Goal: Transaction & Acquisition: Subscribe to service/newsletter

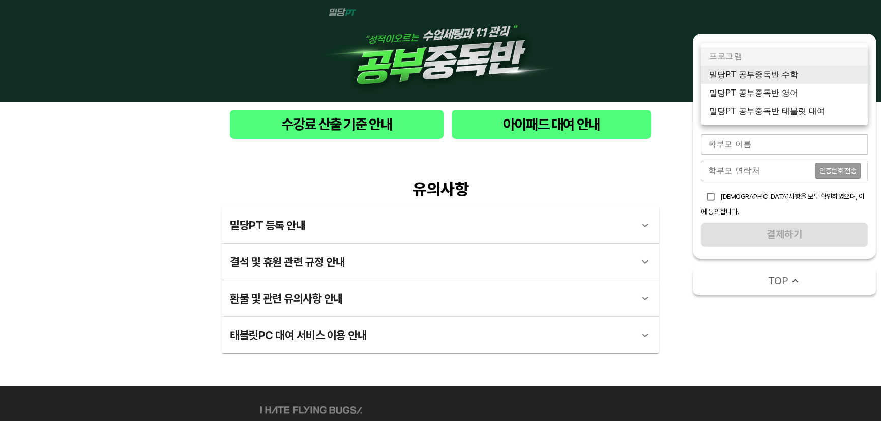
click at [816, 80] on body "수강료 산출 기준 안내 아이패드 대여 안내 유의사항 밀당PT 등록 안내 1 - 1 . 신규등록 신규등록은 밀당PT 각 과목별 프로그램을 처음 …" at bounding box center [440, 248] width 881 height 496
click at [776, 78] on li "밀당PT 공부중독반 수학" at bounding box center [784, 75] width 167 height 18
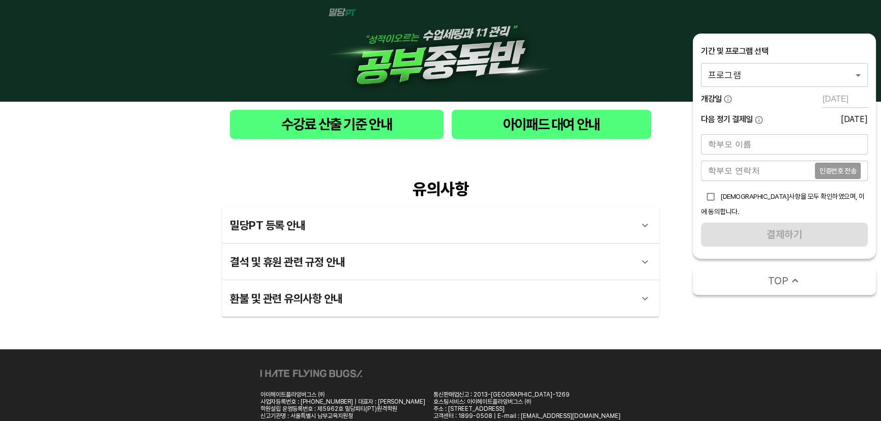
click at [801, 71] on body "수강료 산출 기준 안내 아이패드 대여 안내 유의사항 밀당PT 등록 안내 1 - 1 . 신규등록 신규등록은 밀당PT 각 과목별 프로그램을 처음 …" at bounding box center [440, 230] width 881 height 460
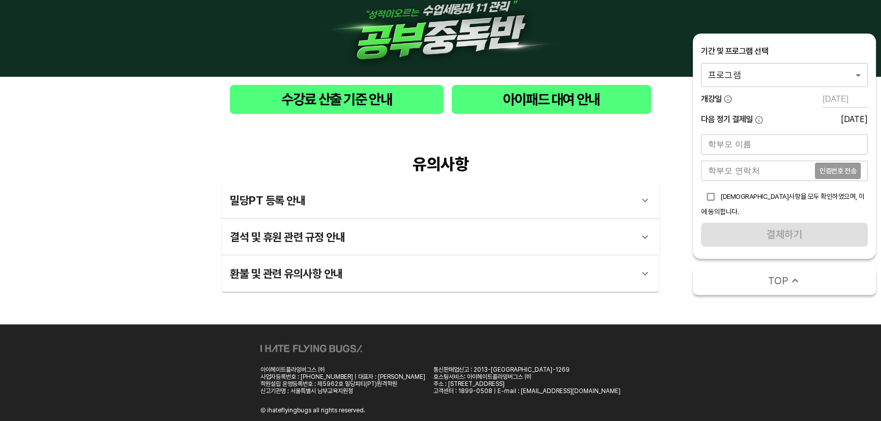
scroll to position [39, 0]
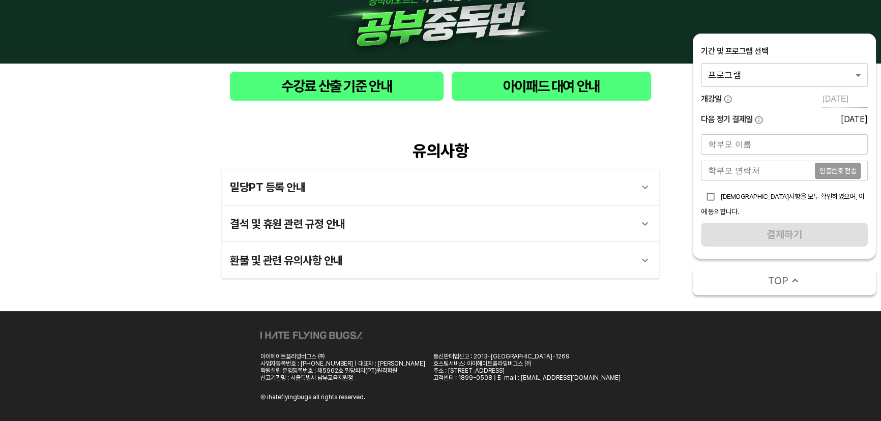
click at [760, 83] on body "수강료 산출 기준 안내 아이패드 대여 안내 유의사항 밀당PT 등록 안내 1 - 1 . 신규등록 신규등록은 밀당PT 각 과목별 프로그램을 처음 …" at bounding box center [440, 192] width 881 height 460
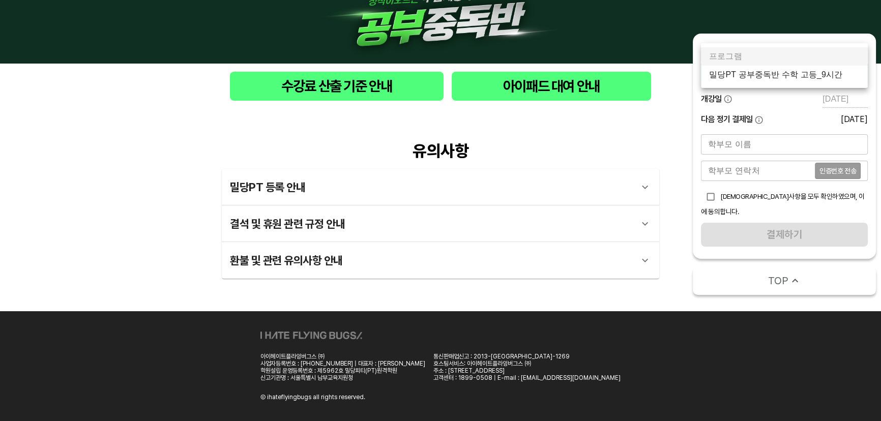
click at [768, 73] on li "밀당PT 공부중독반 수학 고등_9시간" at bounding box center [784, 75] width 167 height 18
